Goal: Transaction & Acquisition: Subscribe to service/newsletter

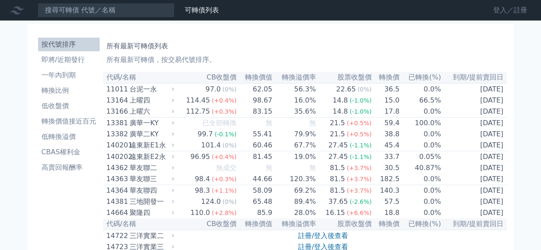
click at [494, 12] on link "登入／註冊" at bounding box center [510, 10] width 48 height 14
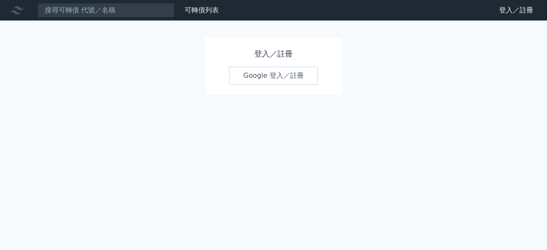
click at [260, 77] on link "Google 登入／註冊" at bounding box center [273, 76] width 89 height 18
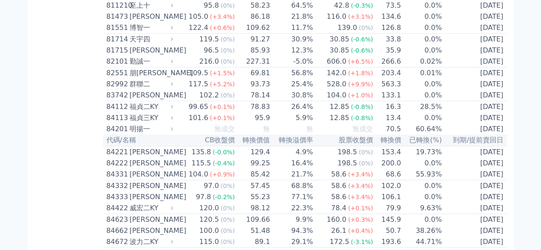
scroll to position [4482, 0]
